Goal: Find specific page/section: Find specific page/section

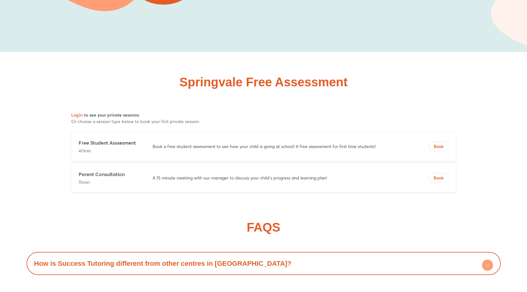
click at [338, 76] on h2 "Springvale Free Assessment" at bounding box center [263, 82] width 168 height 12
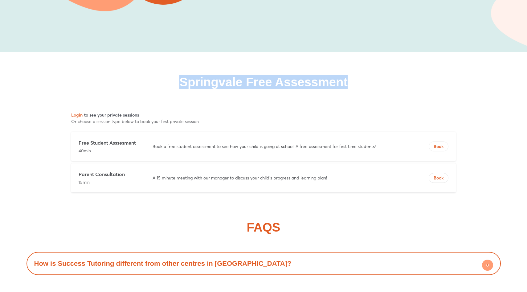
click at [338, 76] on h2 "Springvale Free Assessment" at bounding box center [263, 82] width 168 height 12
click at [352, 76] on div "Springvale Free Assessment" at bounding box center [264, 82] width 474 height 12
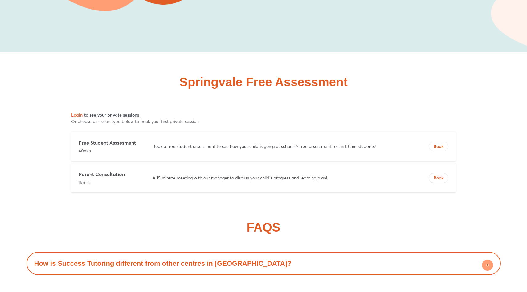
click at [340, 76] on h2 "Springvale Free Assessment" at bounding box center [263, 82] width 168 height 12
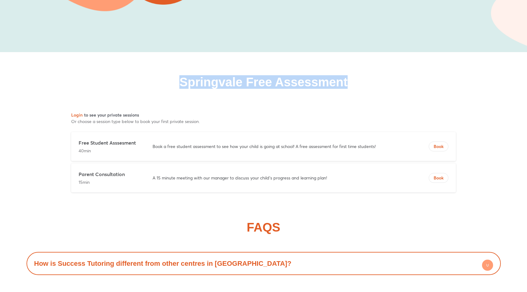
click at [340, 76] on h2 "Springvale Free Assessment" at bounding box center [263, 82] width 168 height 12
click at [354, 76] on div "Springvale Free Assessment" at bounding box center [264, 82] width 474 height 12
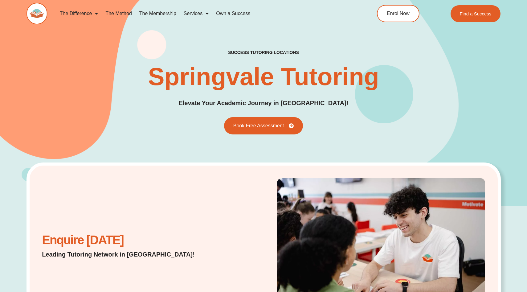
click at [245, 76] on h1 "Springvale Tutoring" at bounding box center [263, 76] width 231 height 25
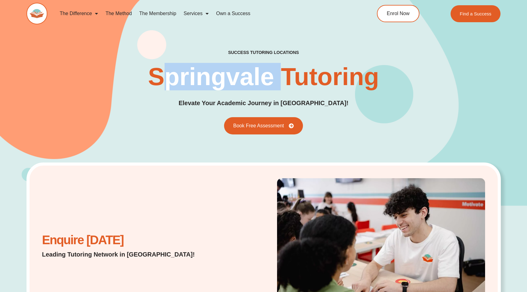
click at [245, 76] on h1 "Springvale Tutoring" at bounding box center [263, 76] width 231 height 25
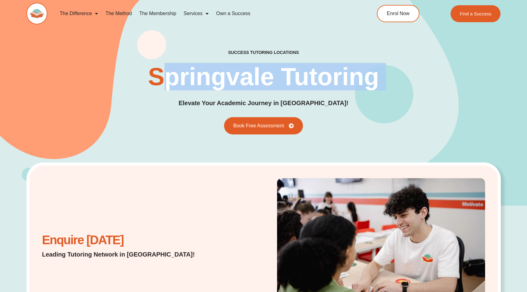
click at [245, 76] on h1 "Springvale Tutoring" at bounding box center [263, 76] width 231 height 25
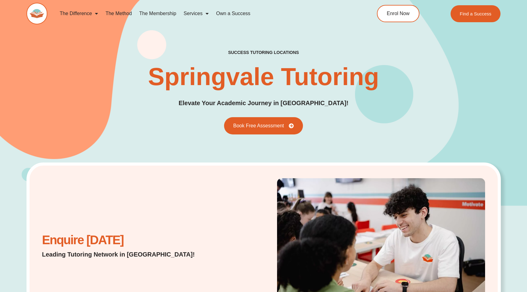
click at [265, 83] on h1 "Springvale Tutoring" at bounding box center [263, 76] width 231 height 25
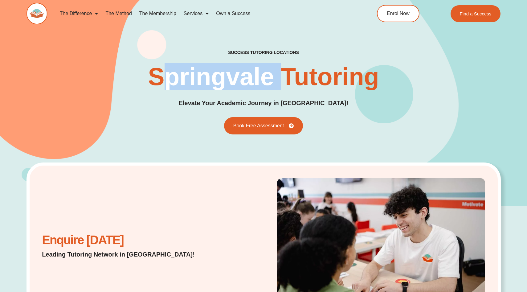
click at [265, 83] on h1 "Springvale Tutoring" at bounding box center [263, 76] width 231 height 25
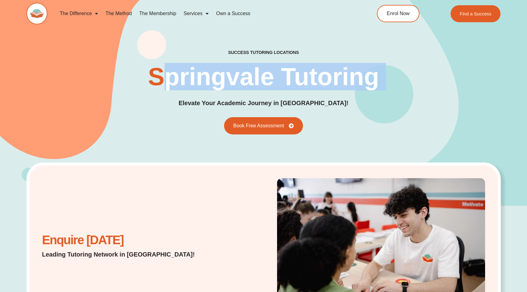
click at [265, 83] on h1 "Springvale Tutoring" at bounding box center [263, 76] width 231 height 25
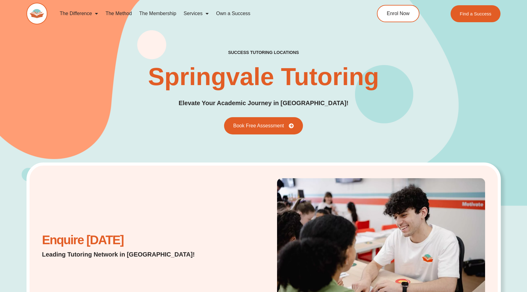
click at [323, 85] on h1 "Springvale Tutoring" at bounding box center [263, 76] width 231 height 25
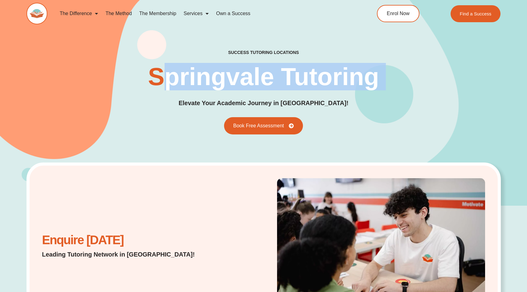
click at [323, 85] on h1 "Springvale Tutoring" at bounding box center [263, 76] width 231 height 25
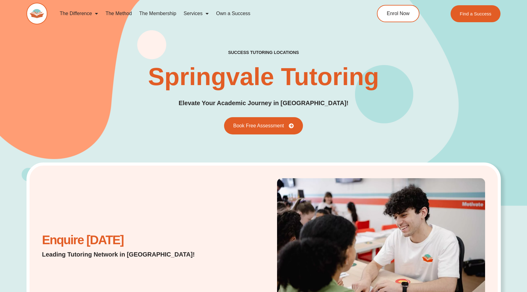
click at [348, 80] on h1 "Springvale Tutoring" at bounding box center [263, 76] width 231 height 25
drag, startPoint x: 252, startPoint y: 83, endPoint x: 347, endPoint y: 103, distance: 97.4
click at [347, 103] on div "success tutoring locations Springvale Tutoring Elevate Your Academic Journey in…" at bounding box center [264, 92] width 474 height 85
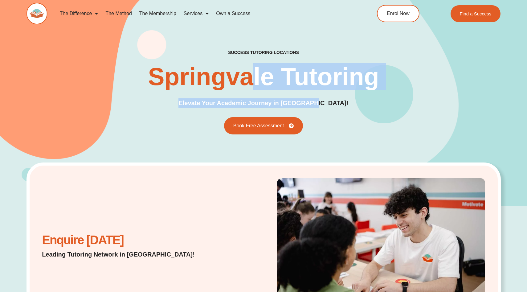
drag, startPoint x: 327, startPoint y: 101, endPoint x: 236, endPoint y: 76, distance: 94.6
click at [236, 76] on div "success tutoring locations Springvale Tutoring Elevate Your Academic Journey in…" at bounding box center [264, 92] width 474 height 85
click at [236, 76] on h1 "Springvale Tutoring" at bounding box center [263, 76] width 231 height 25
